Goal: Task Accomplishment & Management: Manage account settings

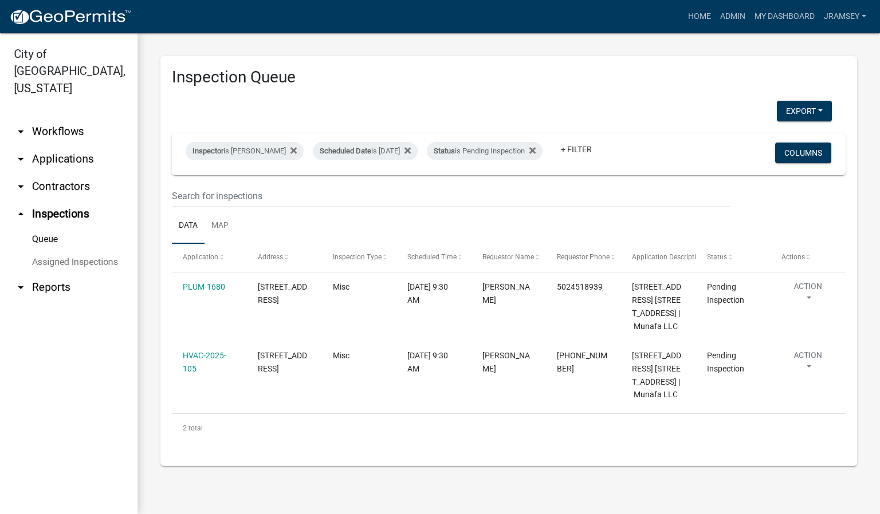
click at [53, 146] on link "arrow_drop_down Applications" at bounding box center [69, 160] width 138 height 28
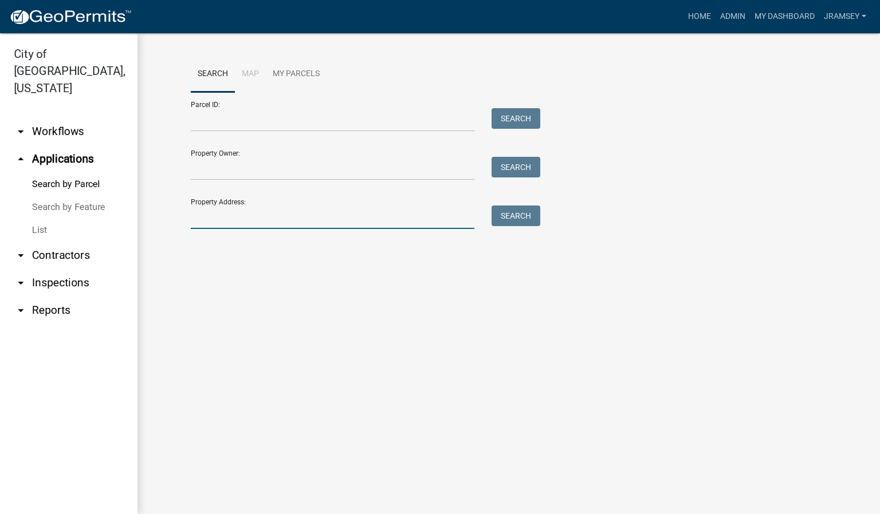
click at [205, 224] on input "Property Address:" at bounding box center [333, 217] width 284 height 23
type input "4"
click at [50, 118] on link "arrow_drop_down Workflows" at bounding box center [69, 132] width 138 height 28
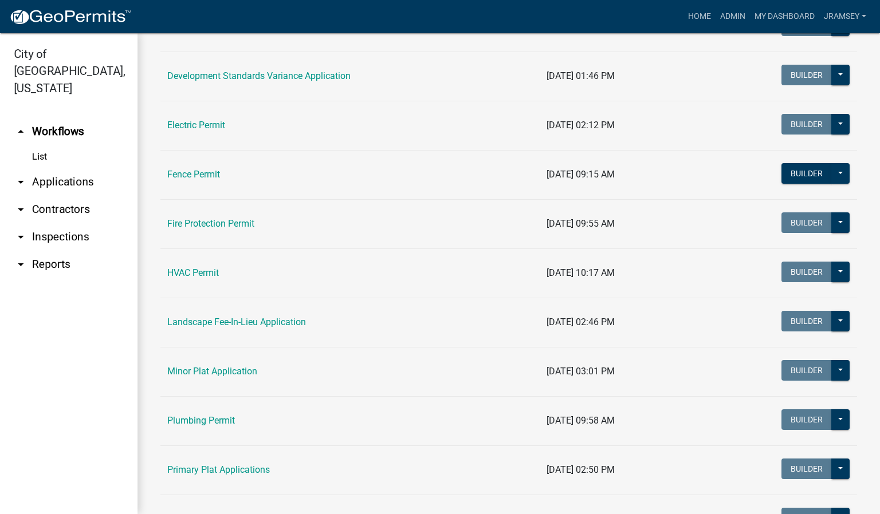
scroll to position [430, 0]
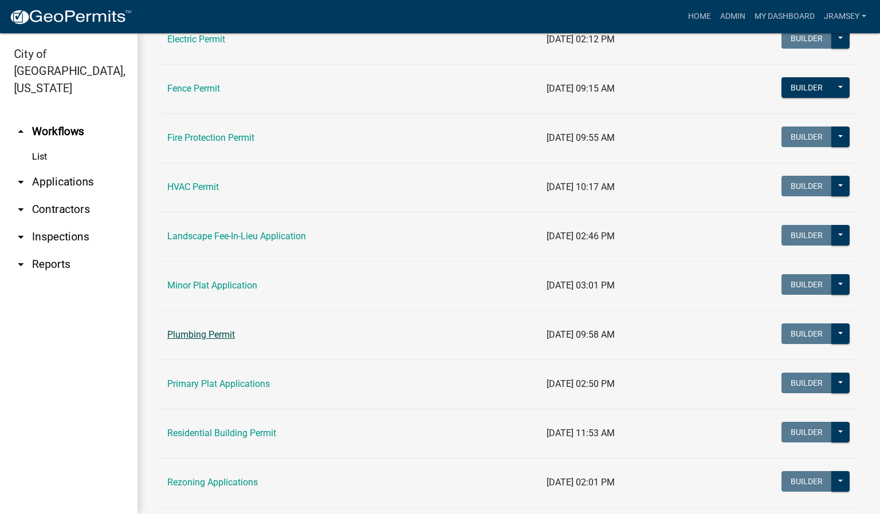
click at [205, 340] on link "Plumbing Permit" at bounding box center [201, 334] width 68 height 11
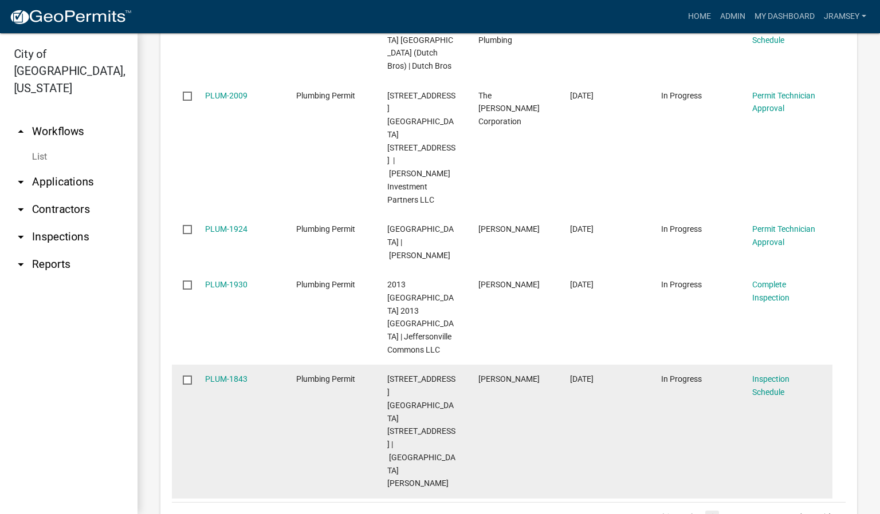
scroll to position [1031, 0]
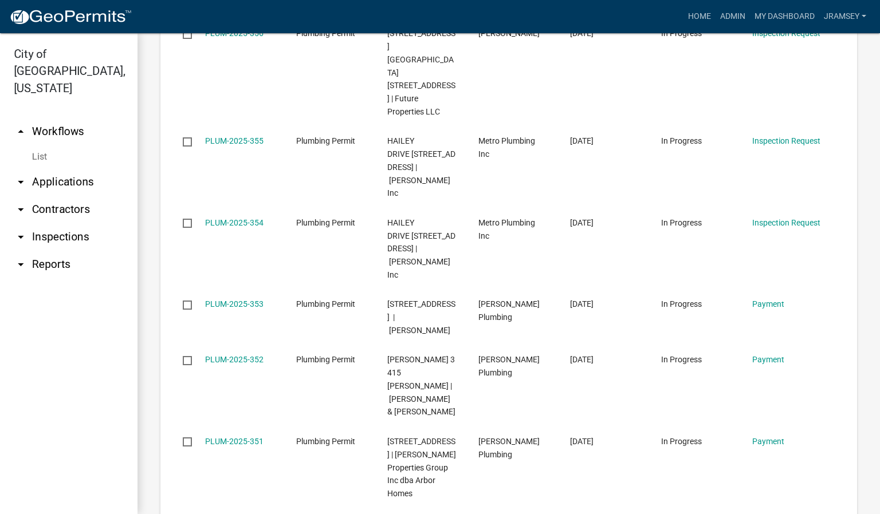
scroll to position [1839, 0]
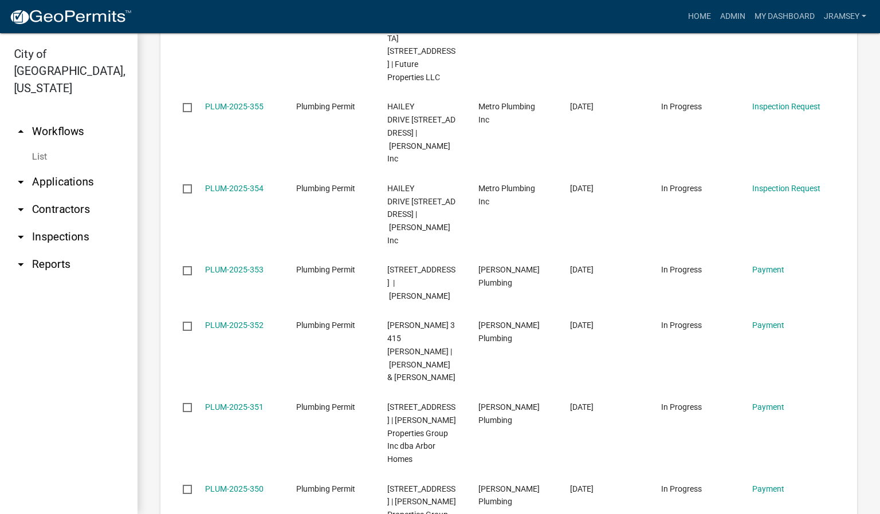
type input "plum-2025-35"
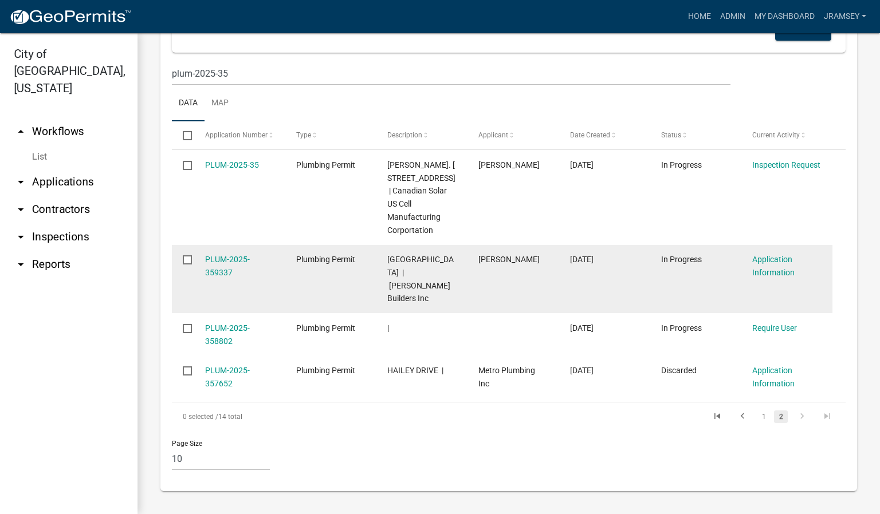
scroll to position [1298, 0]
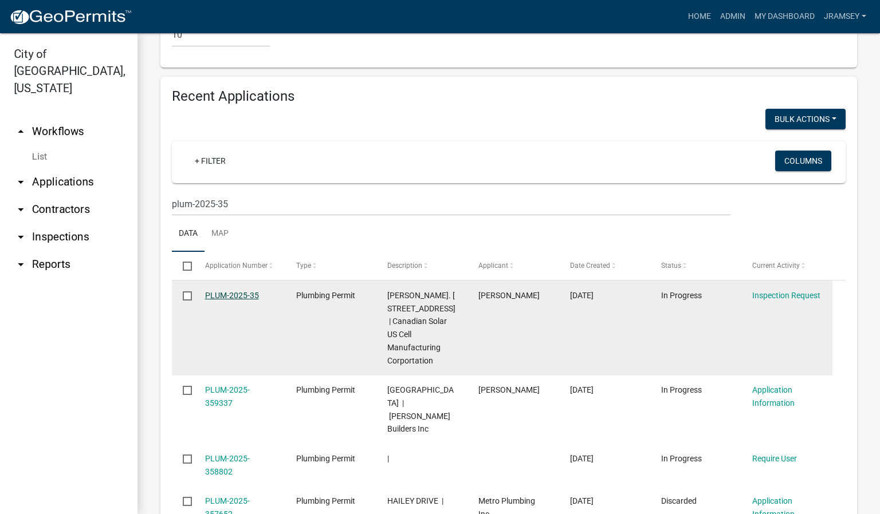
click at [227, 291] on link "PLUM-2025-35" at bounding box center [232, 295] width 54 height 9
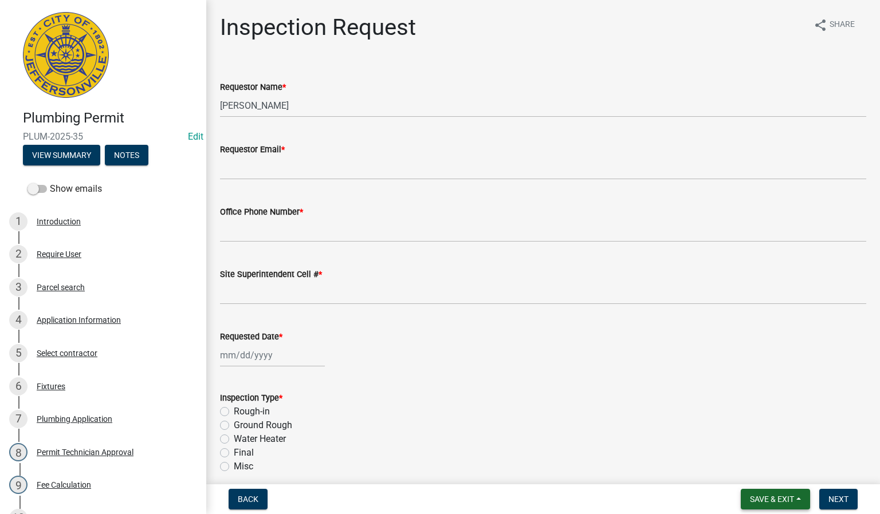
click at [769, 493] on button "Save & Exit" at bounding box center [775, 499] width 69 height 21
click at [755, 486] on div "Save Save & Exit" at bounding box center [764, 457] width 92 height 64
click at [751, 473] on button "Save & Exit" at bounding box center [764, 471] width 92 height 28
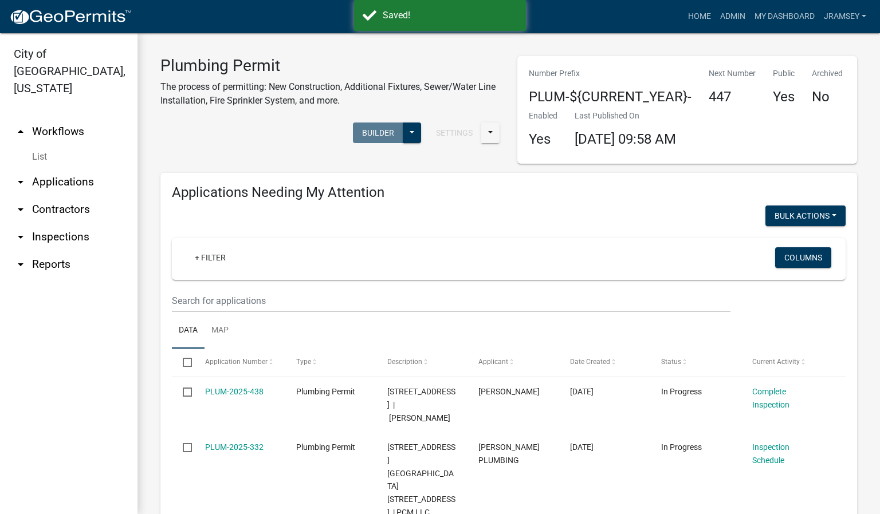
click at [65, 223] on link "arrow_drop_down Inspections" at bounding box center [69, 237] width 138 height 28
